Goal: Task Accomplishment & Management: Use online tool/utility

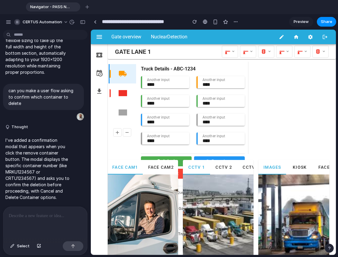
scroll to position [2304, 0]
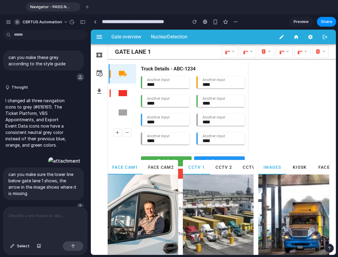
scroll to position [2304, 0]
